Goal: Task Accomplishment & Management: Manage account settings

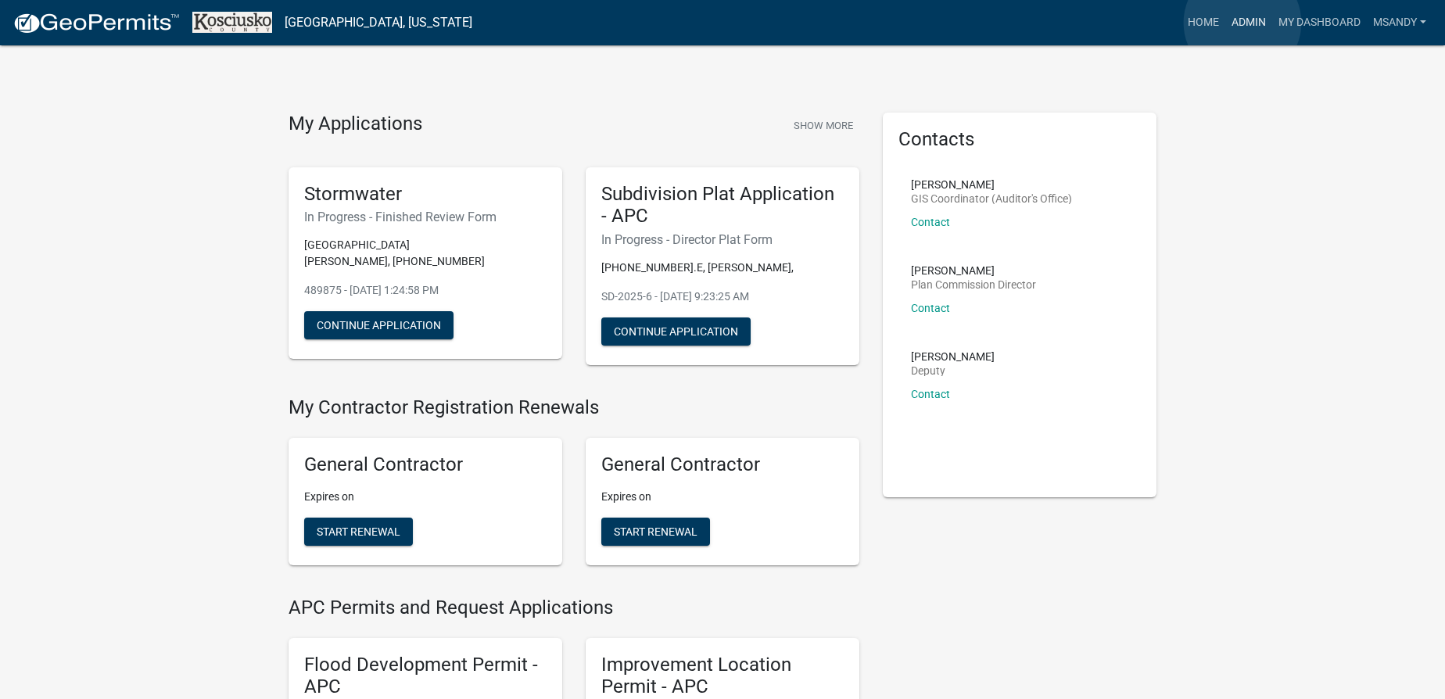
click at [1243, 23] on link "Admin" at bounding box center [1248, 23] width 47 height 30
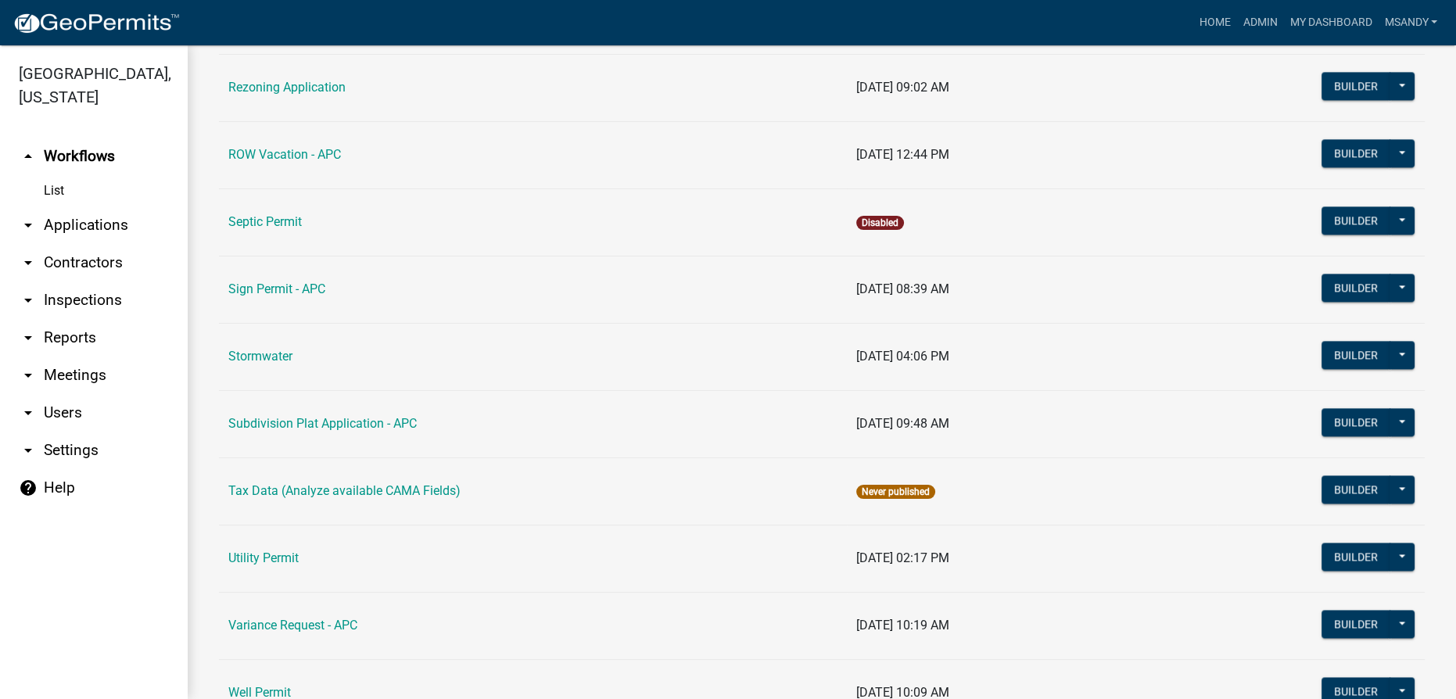
scroll to position [2632, 0]
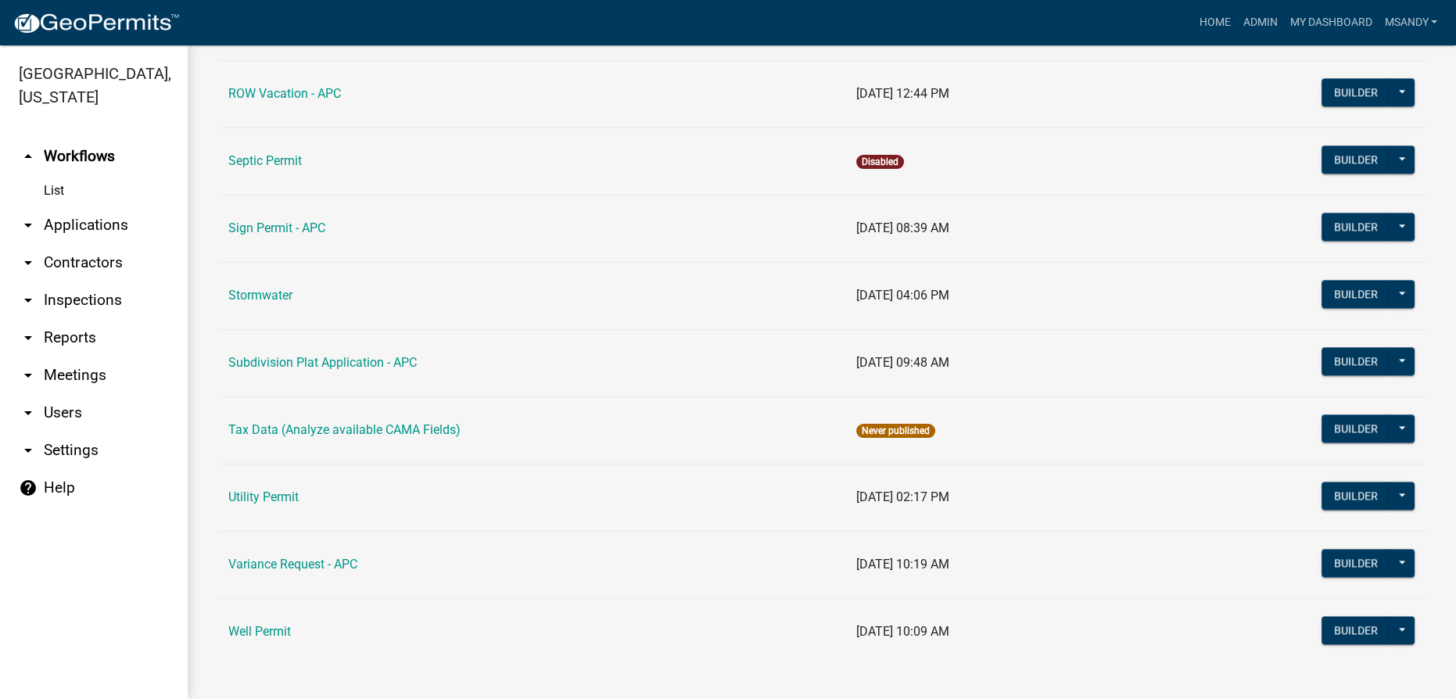
click at [82, 224] on link "arrow_drop_down Applications" at bounding box center [94, 225] width 188 height 38
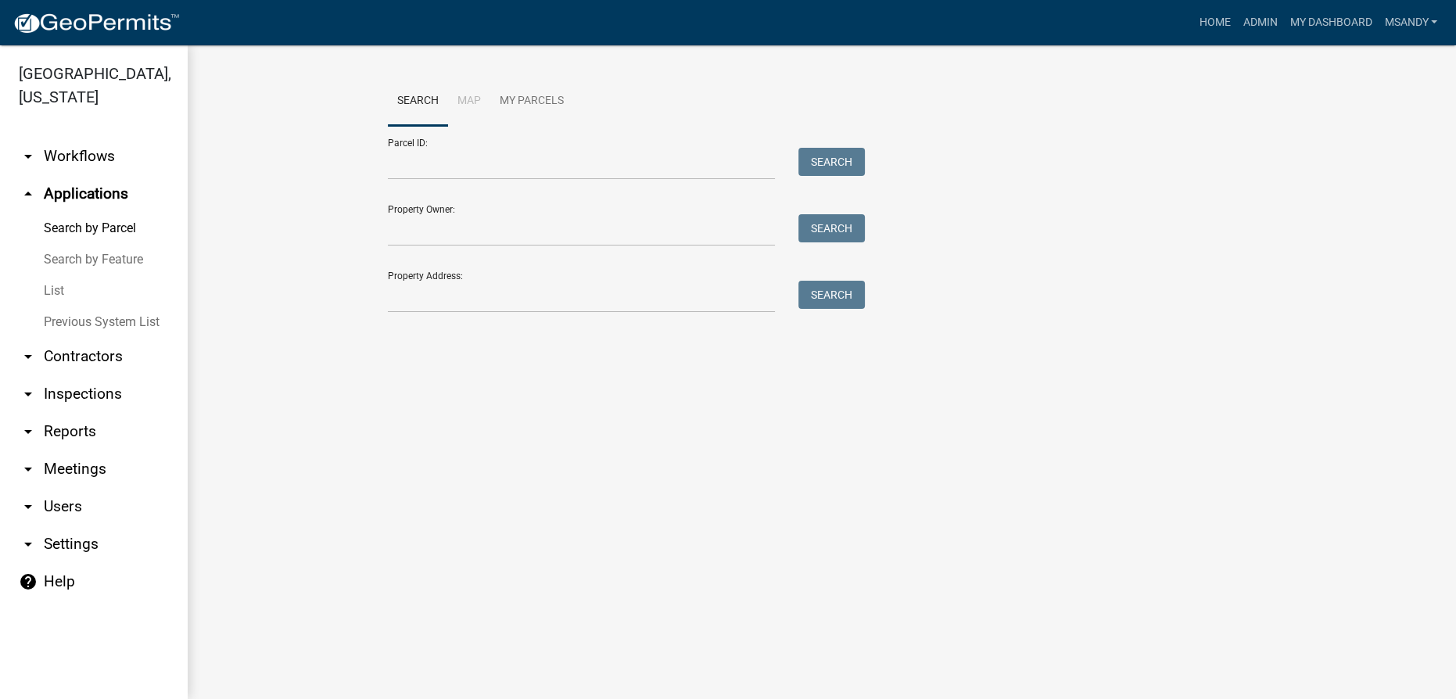
click at [56, 285] on link "List" at bounding box center [94, 290] width 188 height 31
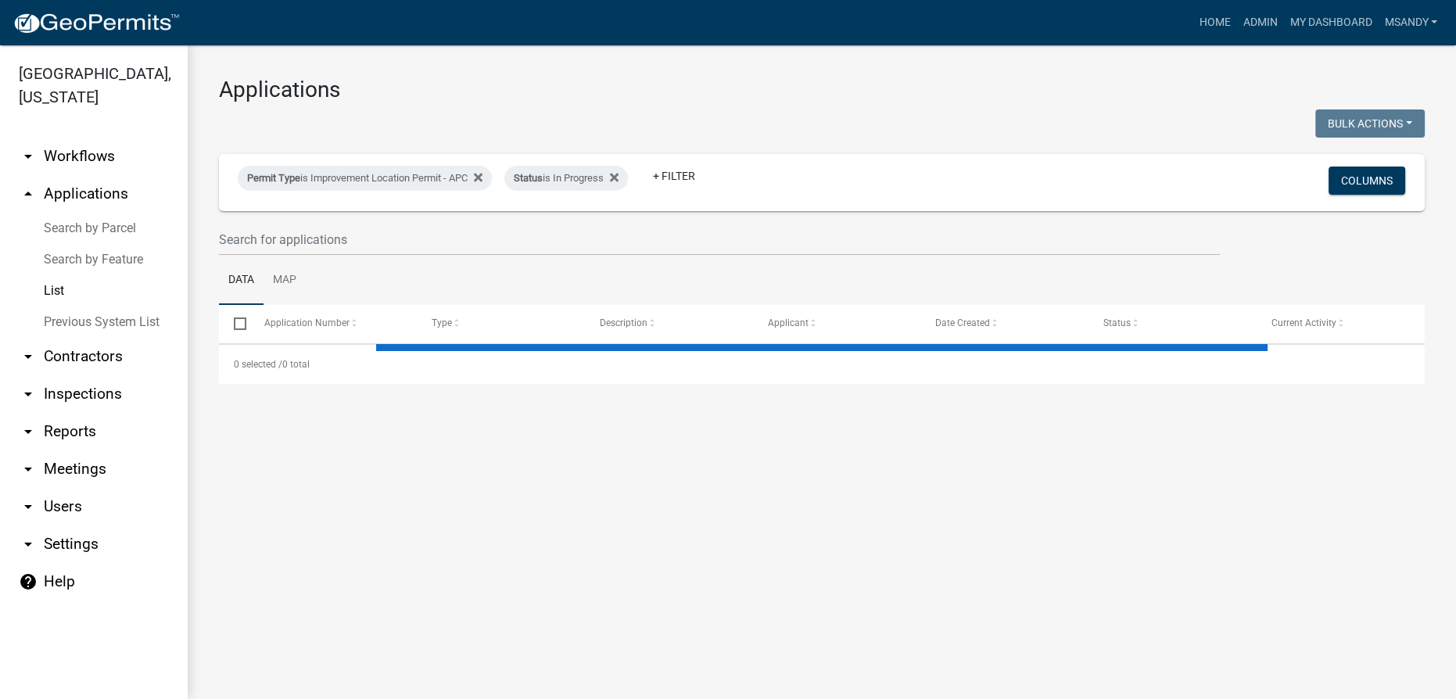
select select "3: 100"
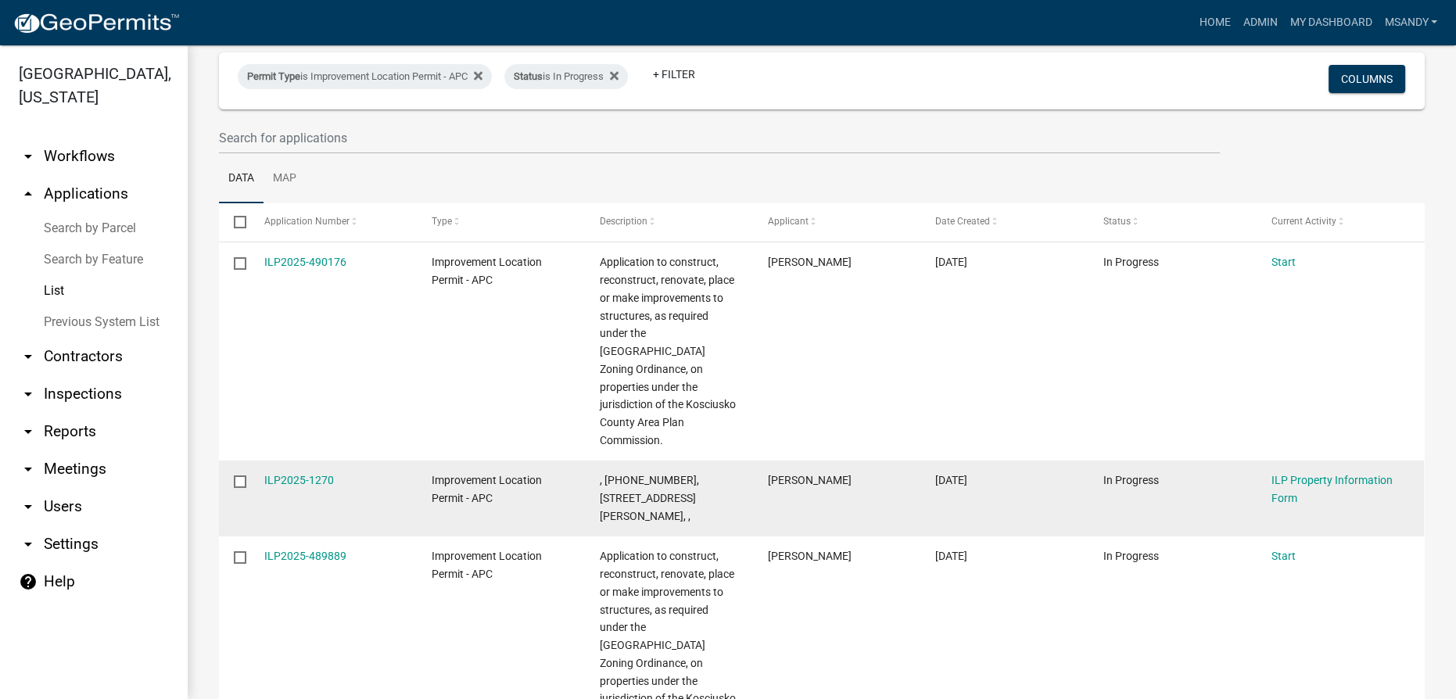
scroll to position [70, 0]
